Goal: Find specific page/section: Find specific page/section

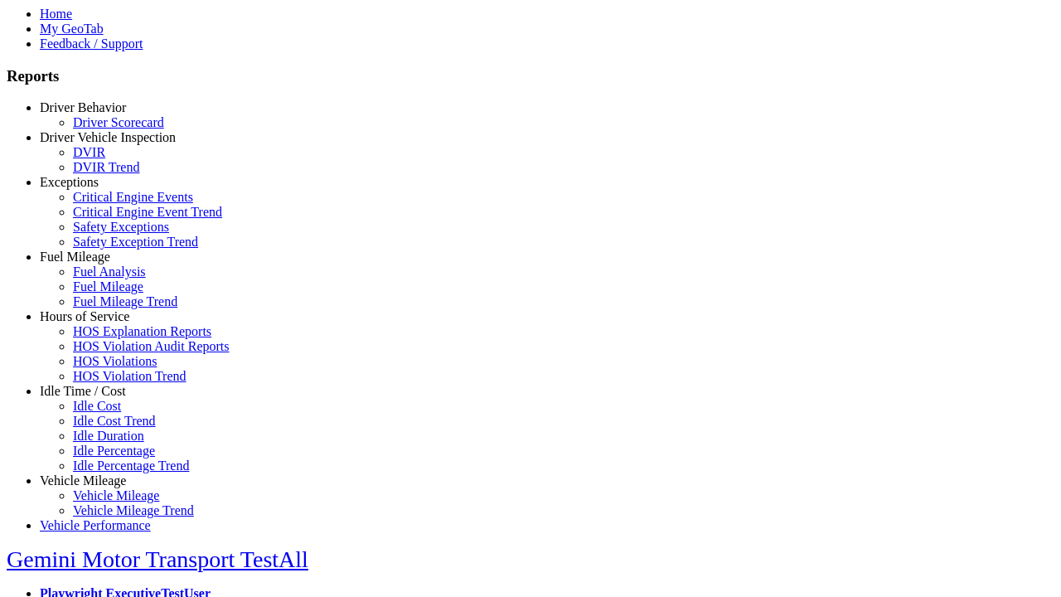
click at [95, 114] on link "Driver Behavior" at bounding box center [83, 107] width 86 height 14
click at [108, 129] on link "Driver Scorecard" at bounding box center [118, 122] width 91 height 14
